Goal: Information Seeking & Learning: Learn about a topic

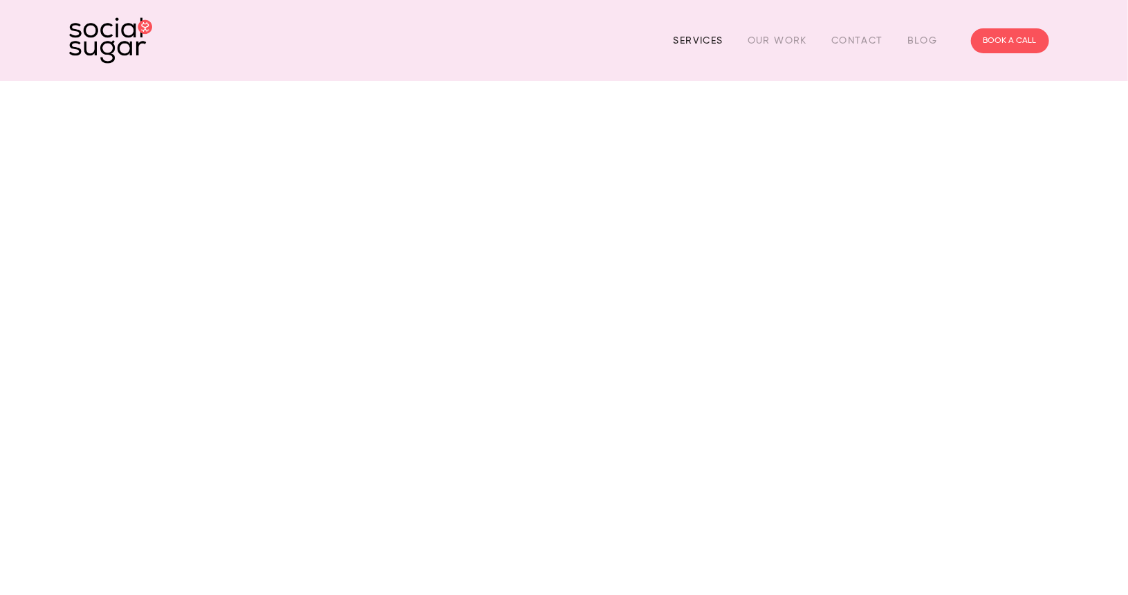
click at [709, 41] on link "Services" at bounding box center [698, 40] width 50 height 21
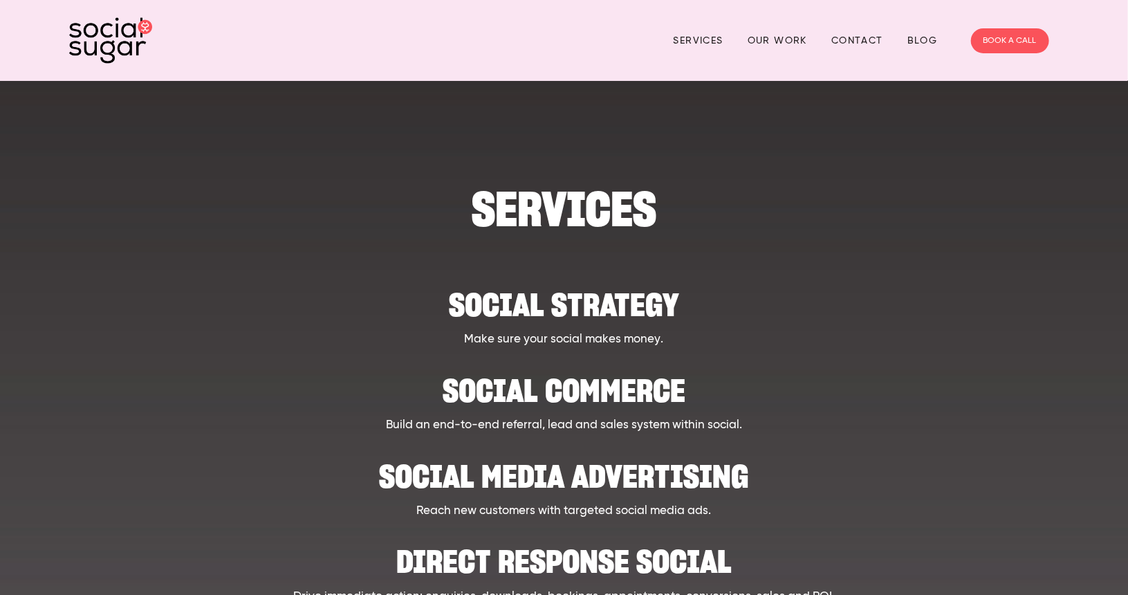
click at [587, 465] on h2 "Social Media Advertising" at bounding box center [564, 469] width 855 height 42
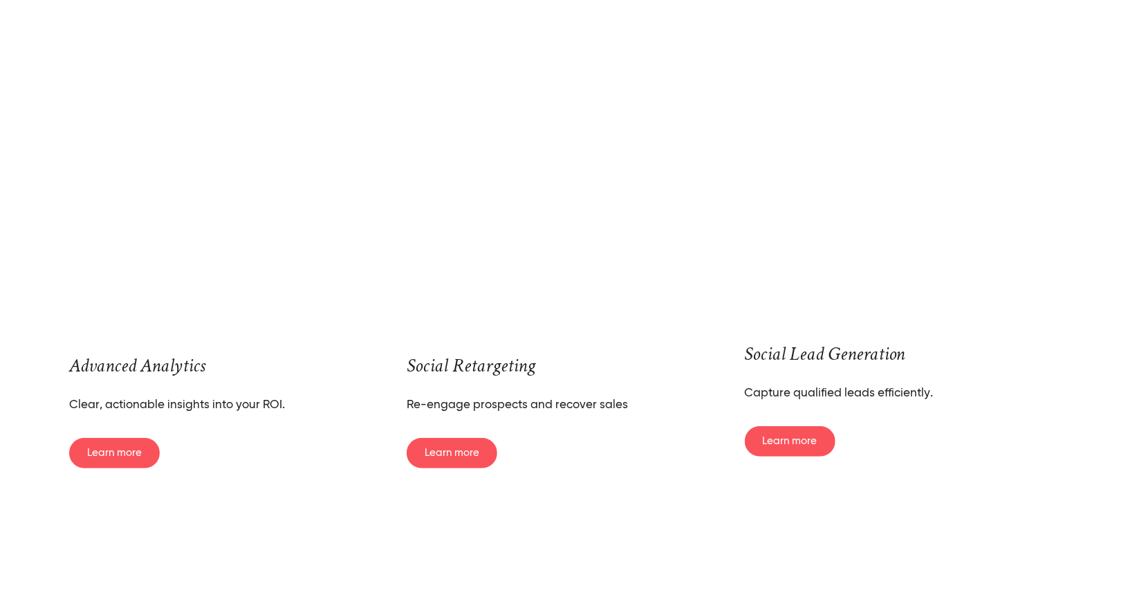
scroll to position [3042, 0]
